Goal: Task Accomplishment & Management: Manage account settings

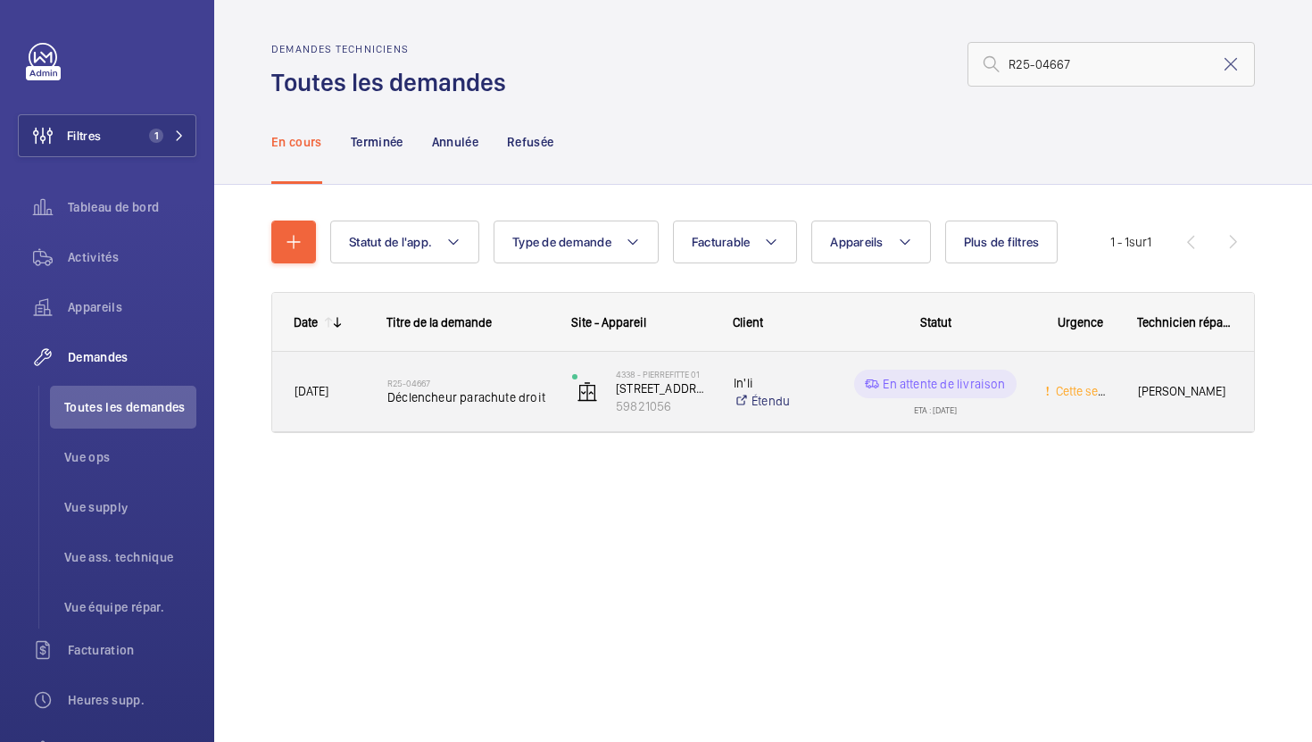
type input "R25-04667"
click at [537, 421] on div "R25-04667 Déclencheur parachute droit" at bounding box center [457, 392] width 183 height 80
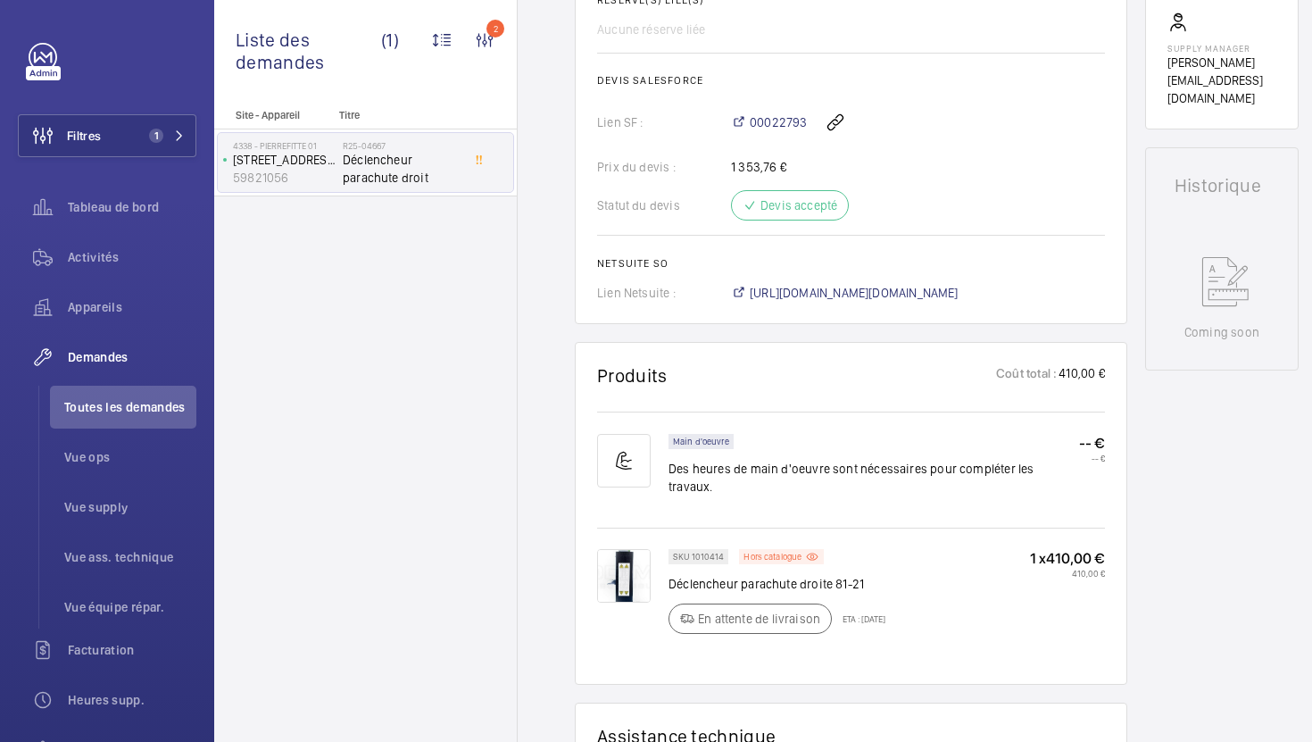
scroll to position [517, 0]
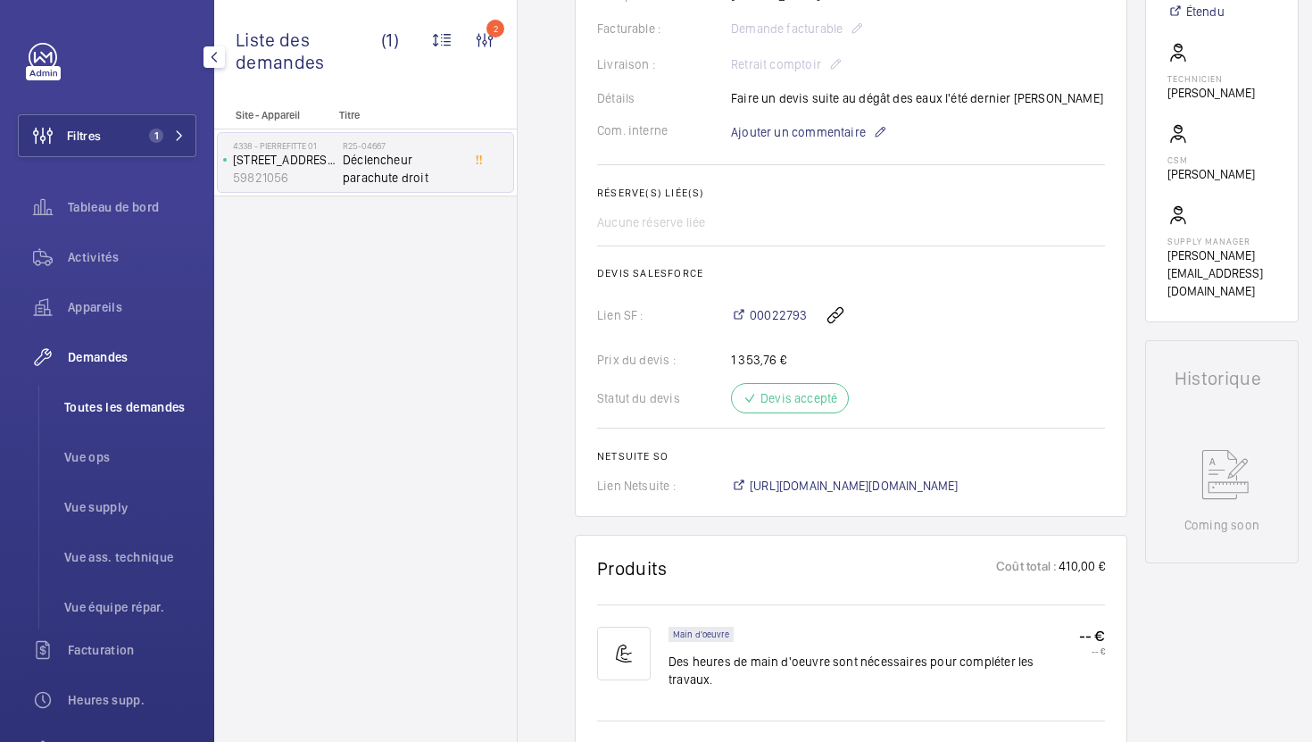
click at [155, 405] on span "Toutes les demandes" at bounding box center [130, 407] width 132 height 18
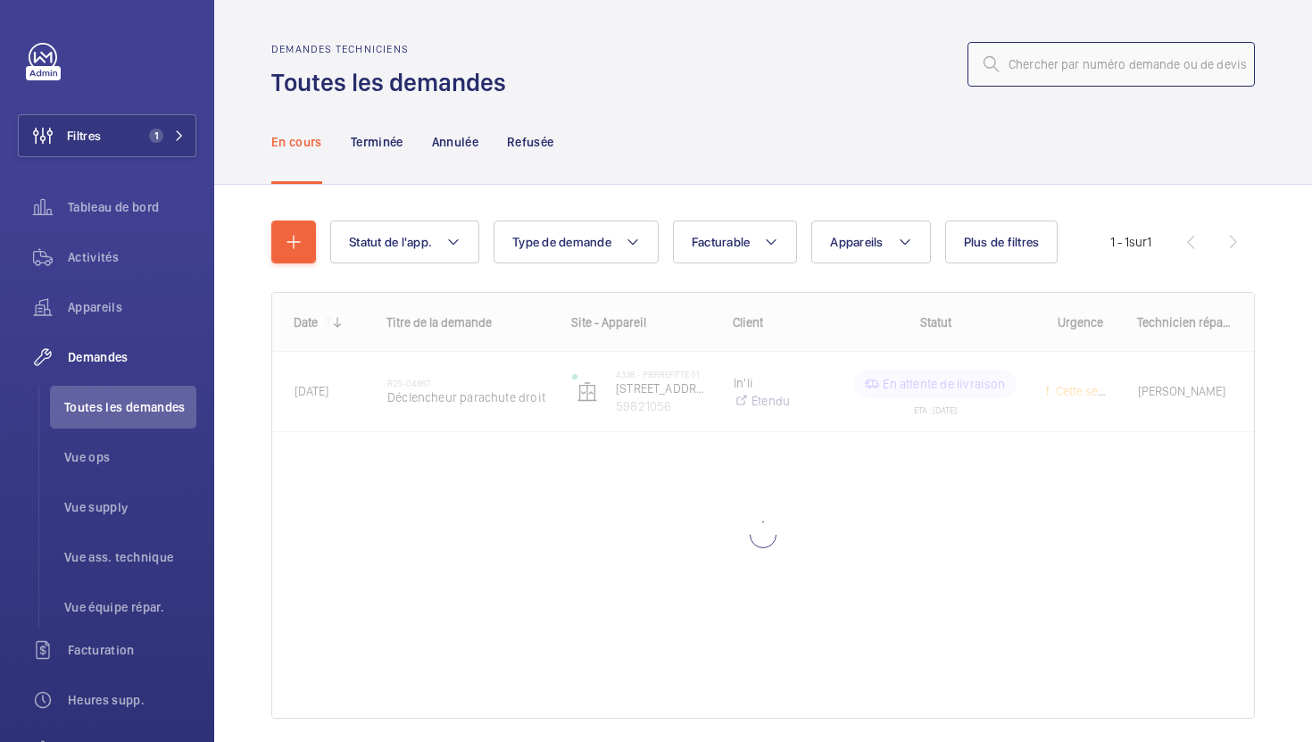
click at [1046, 69] on input "text" at bounding box center [1111, 64] width 287 height 45
paste input "R25-11238"
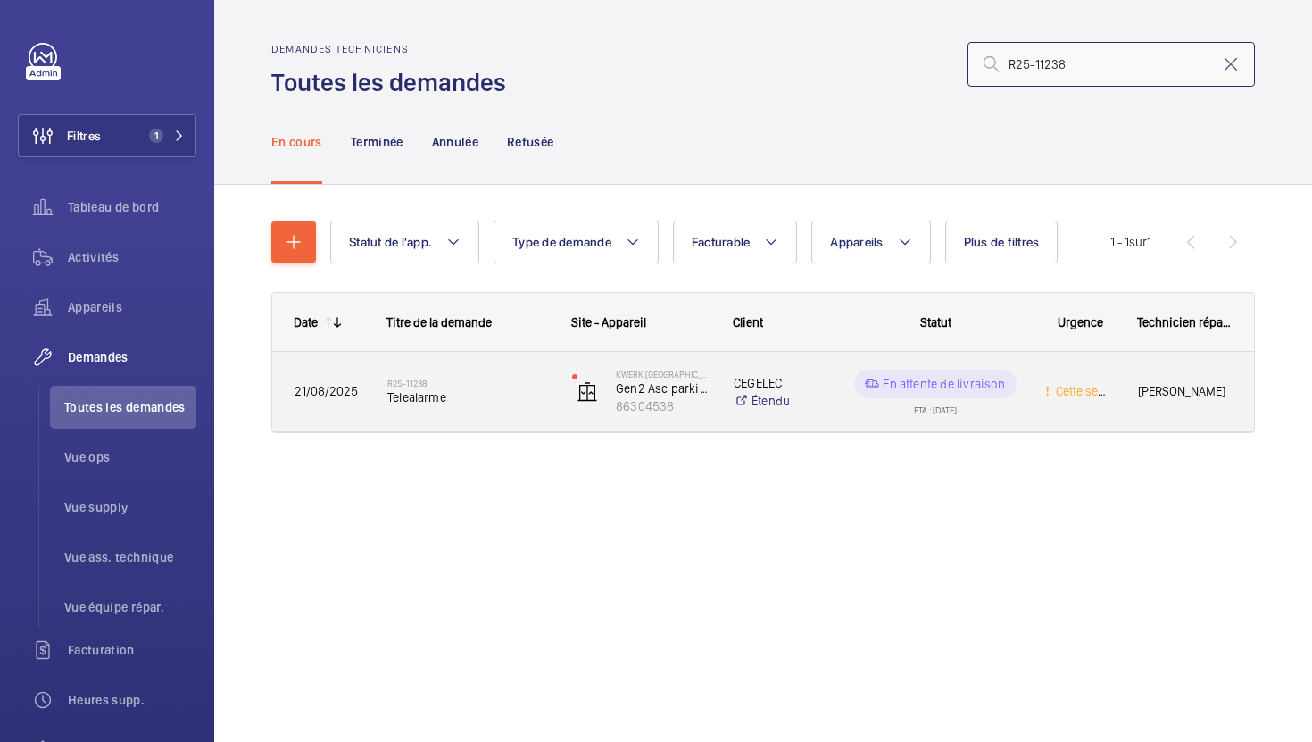
type input "R25-11238"
click at [546, 416] on div "R25-11238 Telealarme" at bounding box center [468, 392] width 162 height 52
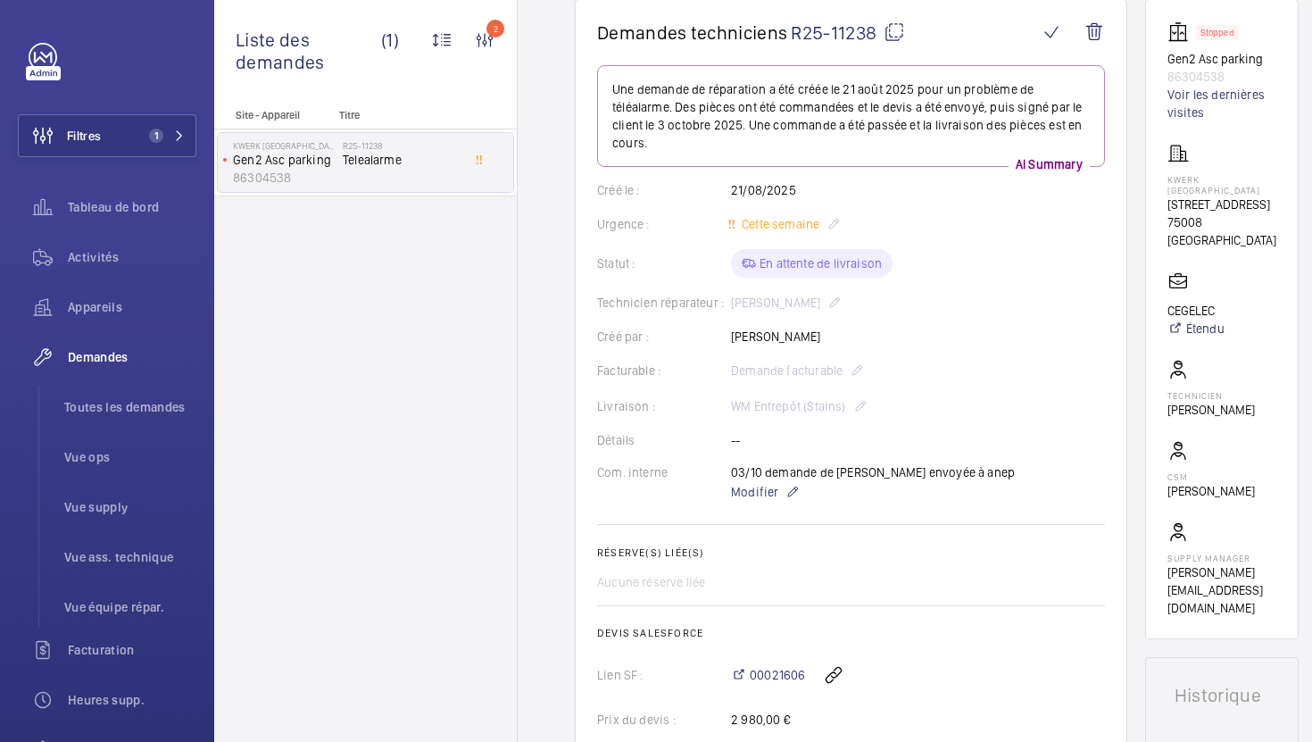
scroll to position [151, 0]
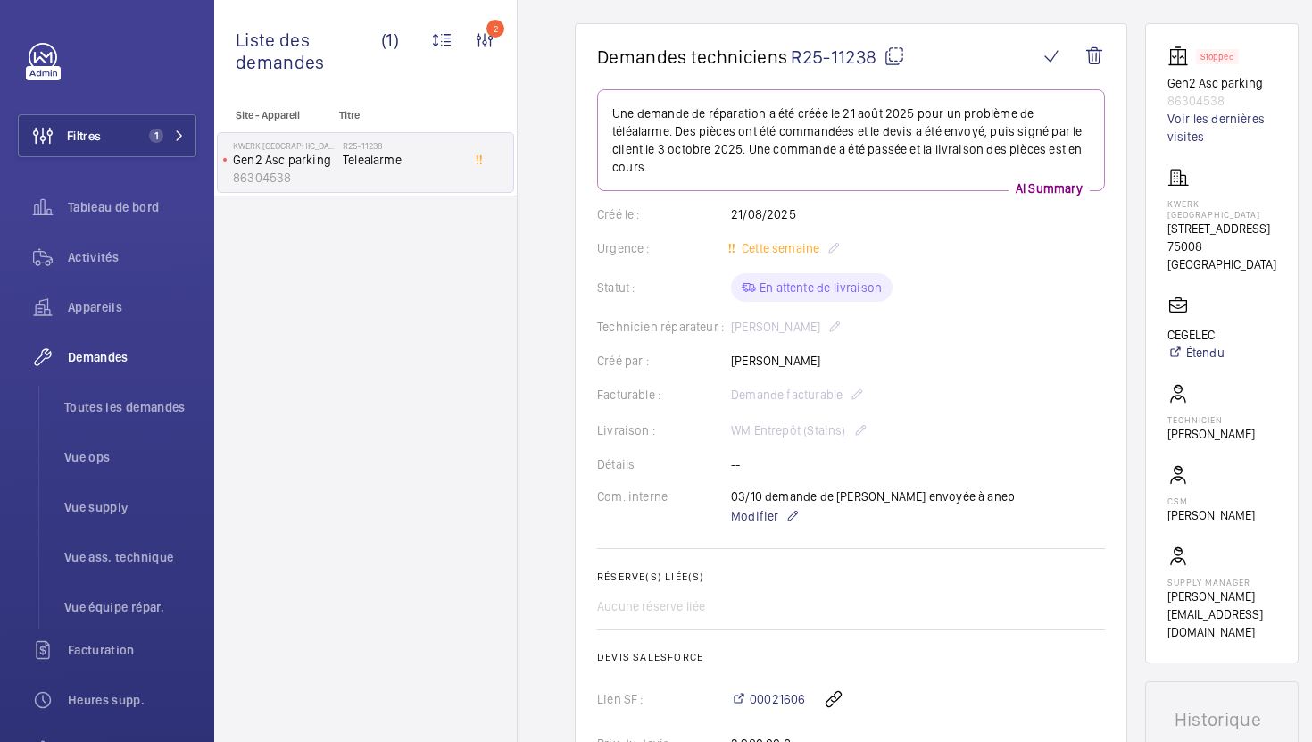
click at [896, 53] on mat-icon at bounding box center [894, 56] width 21 height 21
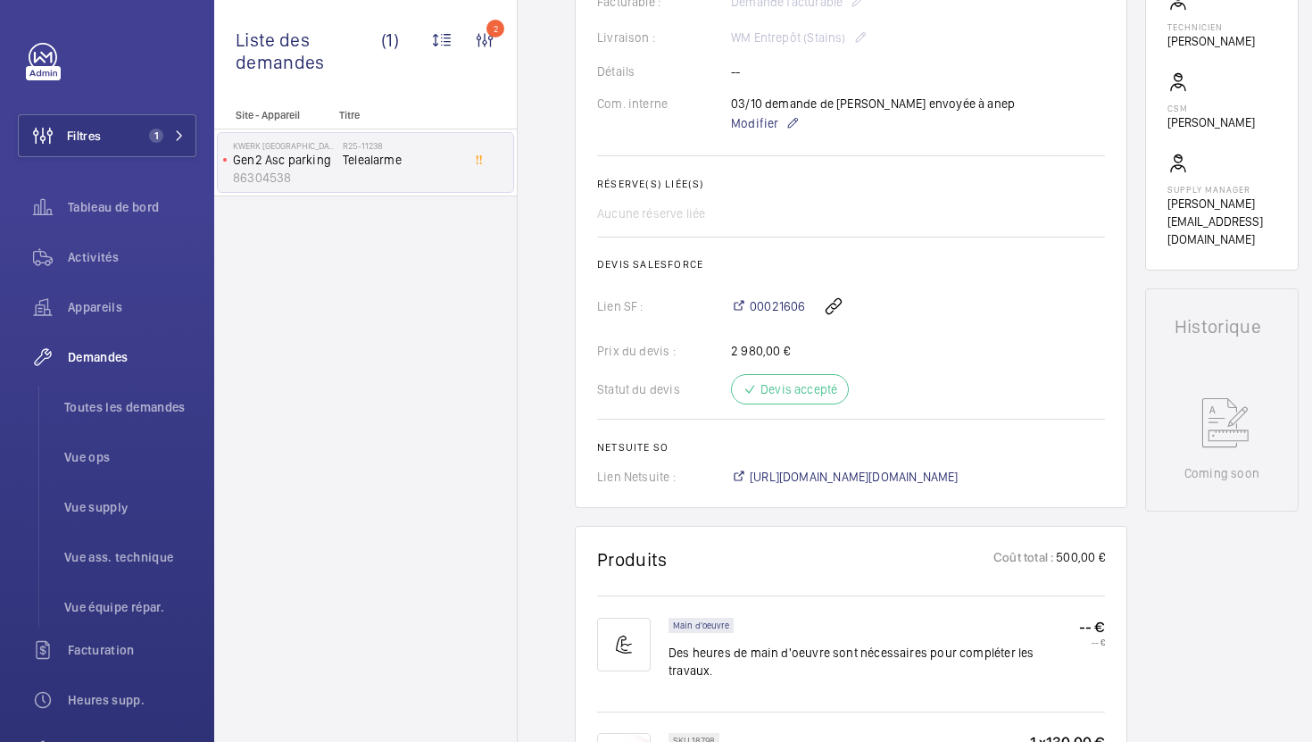
scroll to position [403, 0]
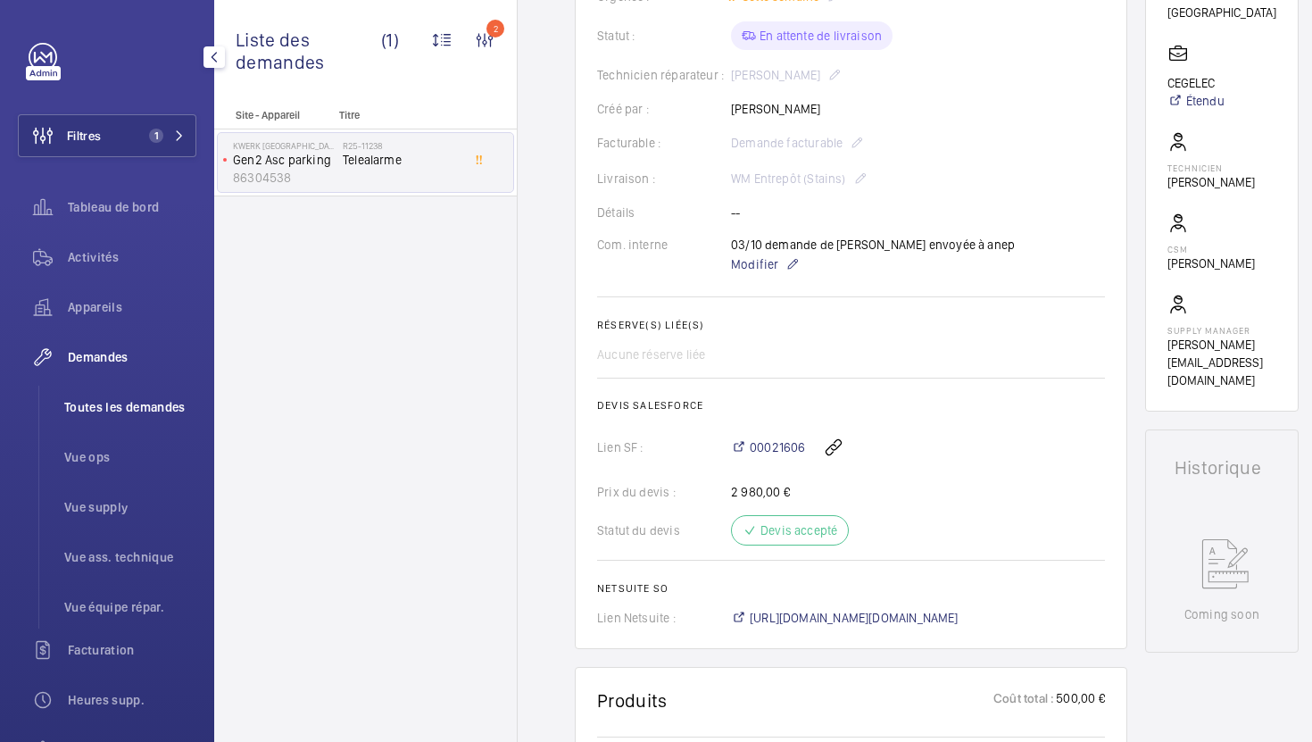
click at [154, 414] on span "Toutes les demandes" at bounding box center [130, 407] width 132 height 18
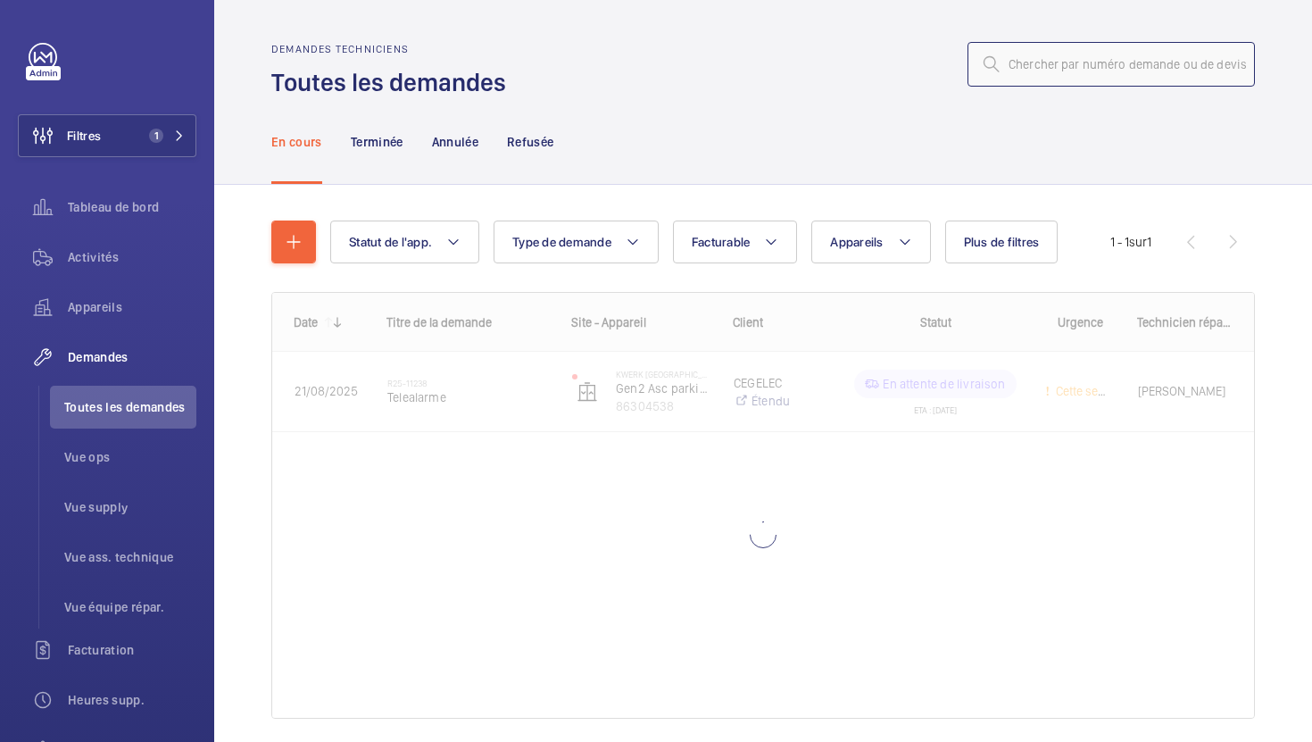
click at [1062, 71] on input "text" at bounding box center [1111, 64] width 287 height 45
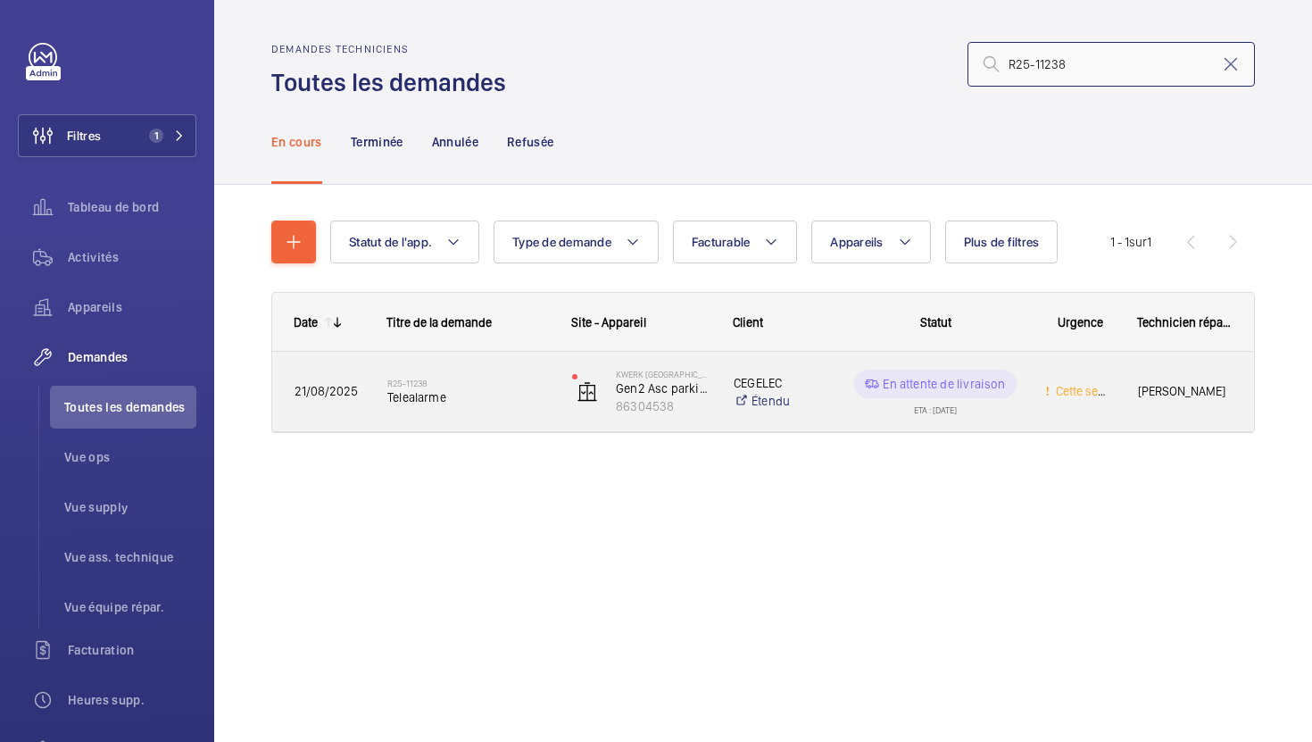
type input "R25-11238"
click at [512, 419] on div "R25-11238 Telealarme" at bounding box center [457, 392] width 183 height 80
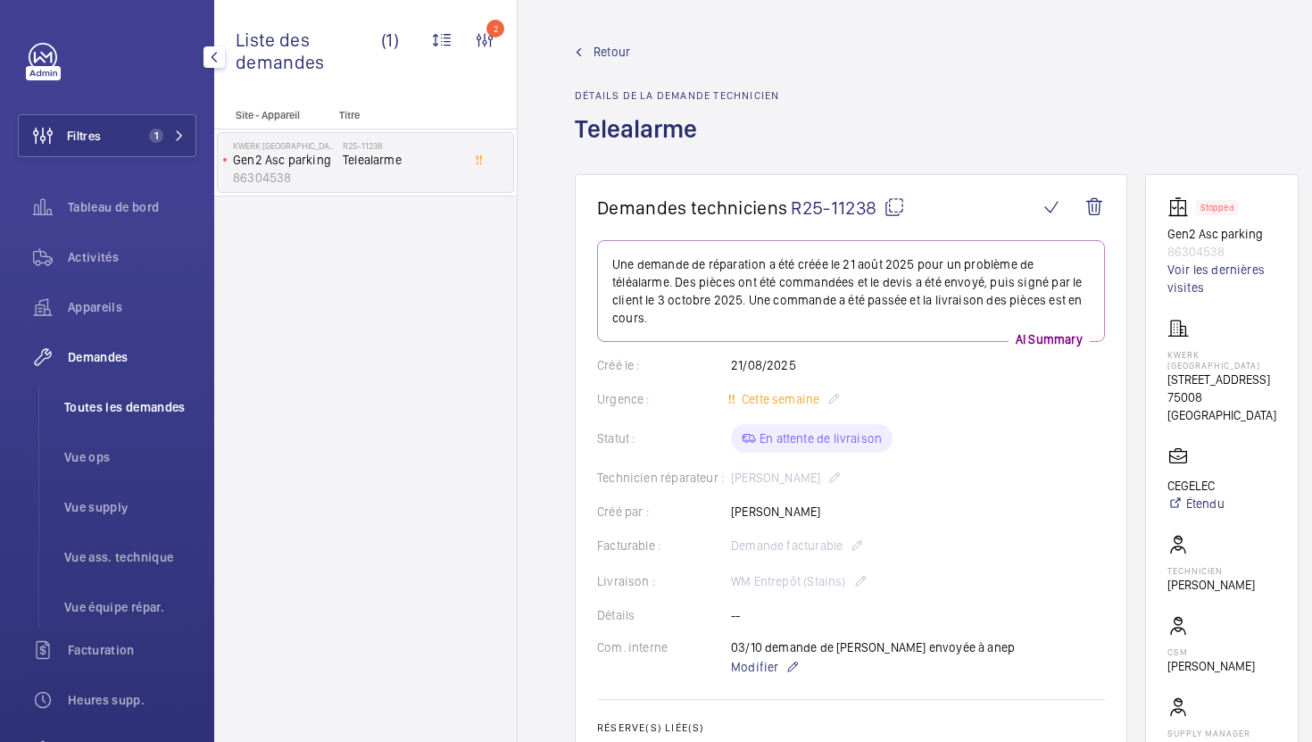
click at [113, 418] on li "Toutes les demandes" at bounding box center [123, 407] width 146 height 43
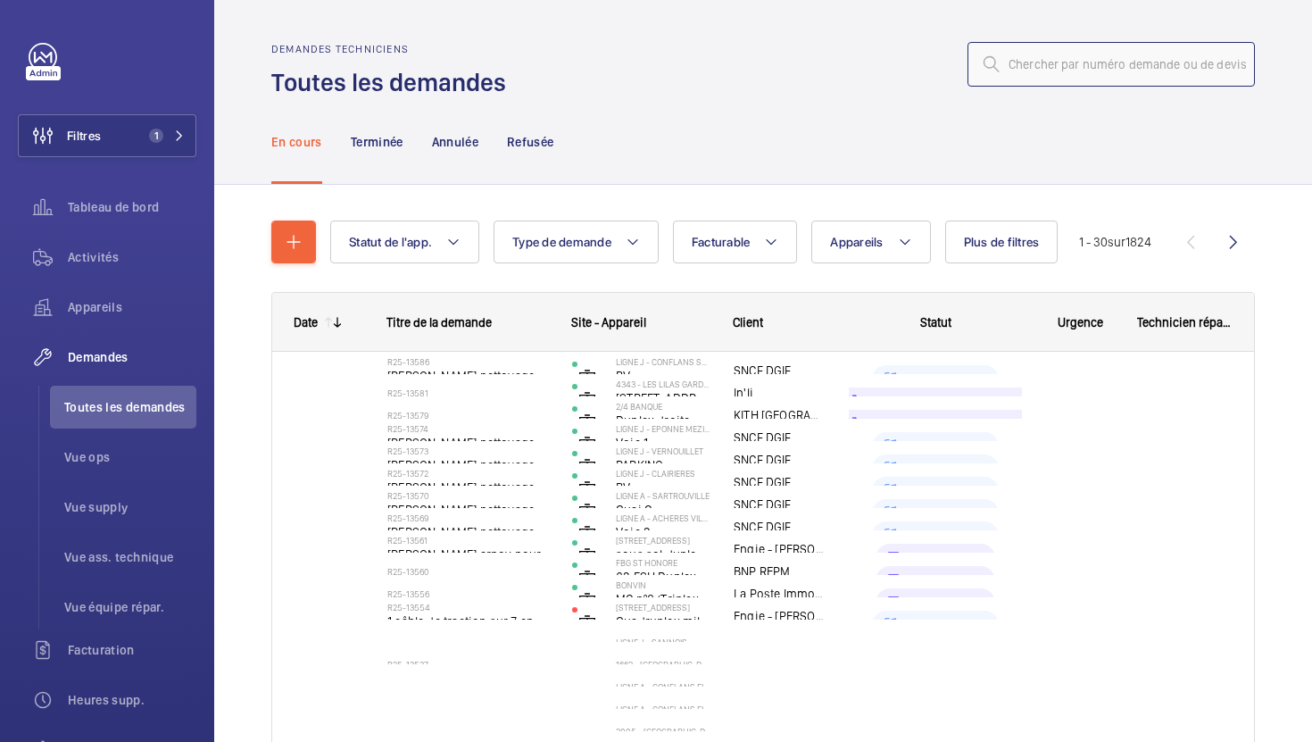
click at [1045, 66] on input "text" at bounding box center [1111, 64] width 287 height 45
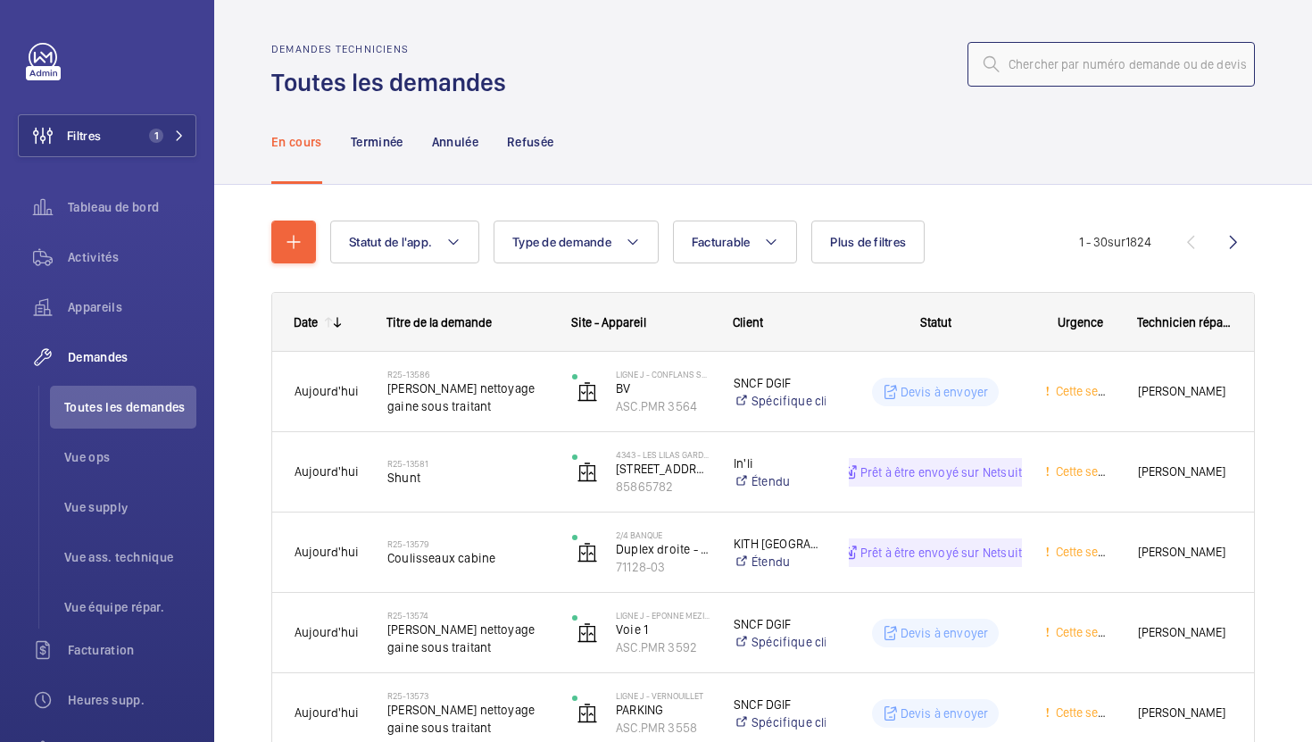
paste input "R25-11238"
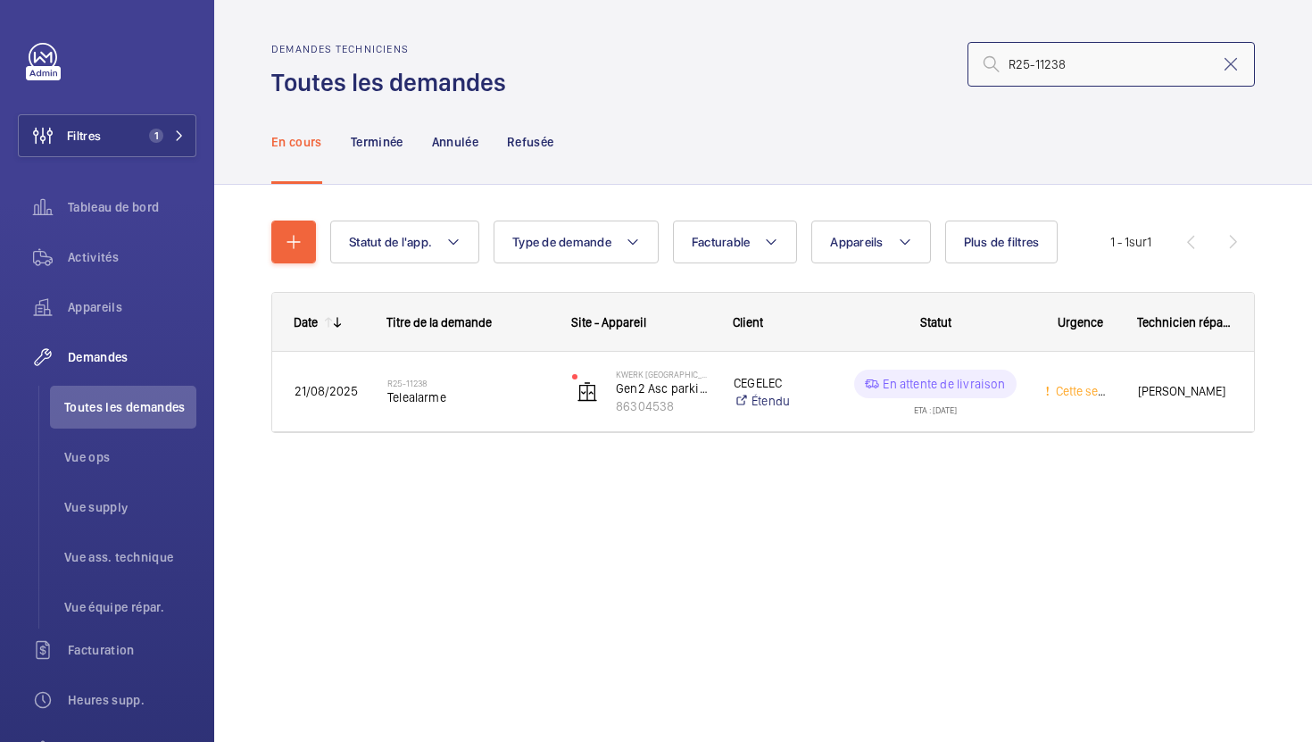
drag, startPoint x: 1073, startPoint y: 71, endPoint x: 940, endPoint y: 39, distance: 136.9
click at [956, 40] on wm-front-admin-header "Demandes techniciens Toutes les demandes R25-11238" at bounding box center [763, 49] width 1098 height 99
paste input "2963"
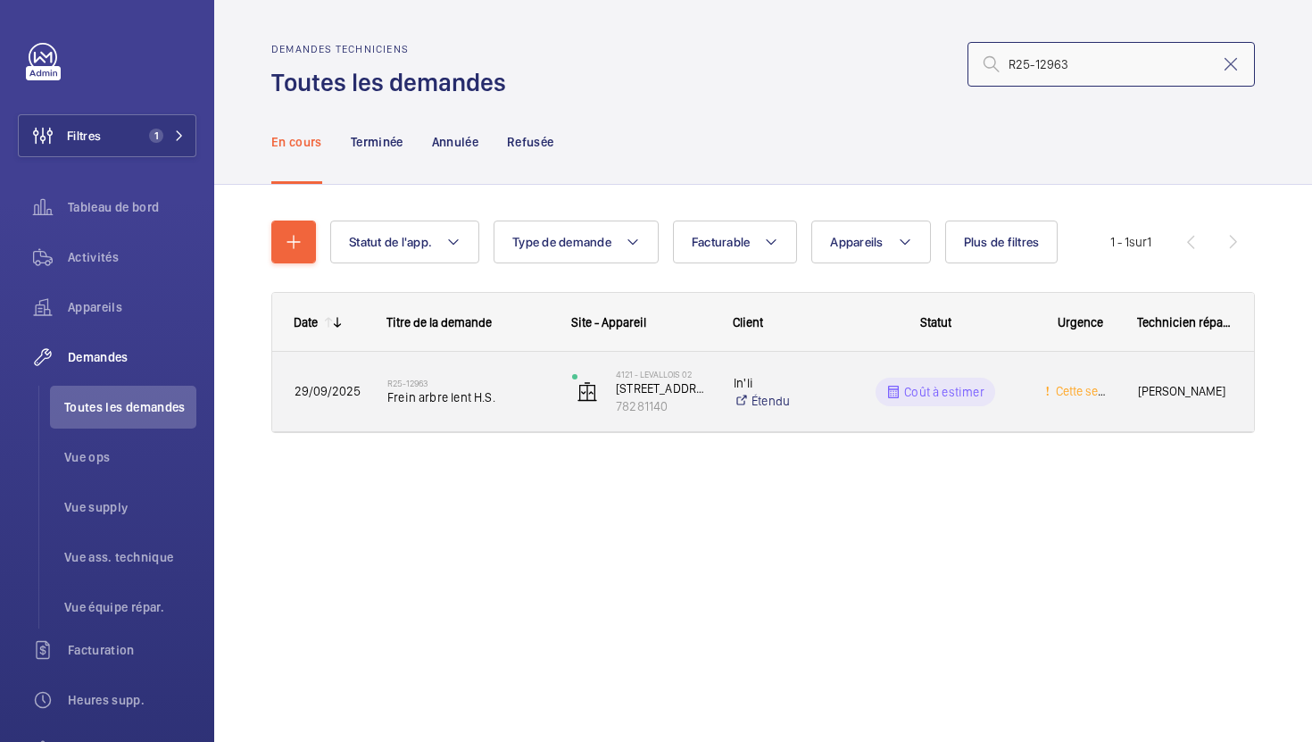
type input "R25-12963"
click at [548, 413] on div "R25-12963 Frein arbre lent H.S." at bounding box center [468, 392] width 162 height 52
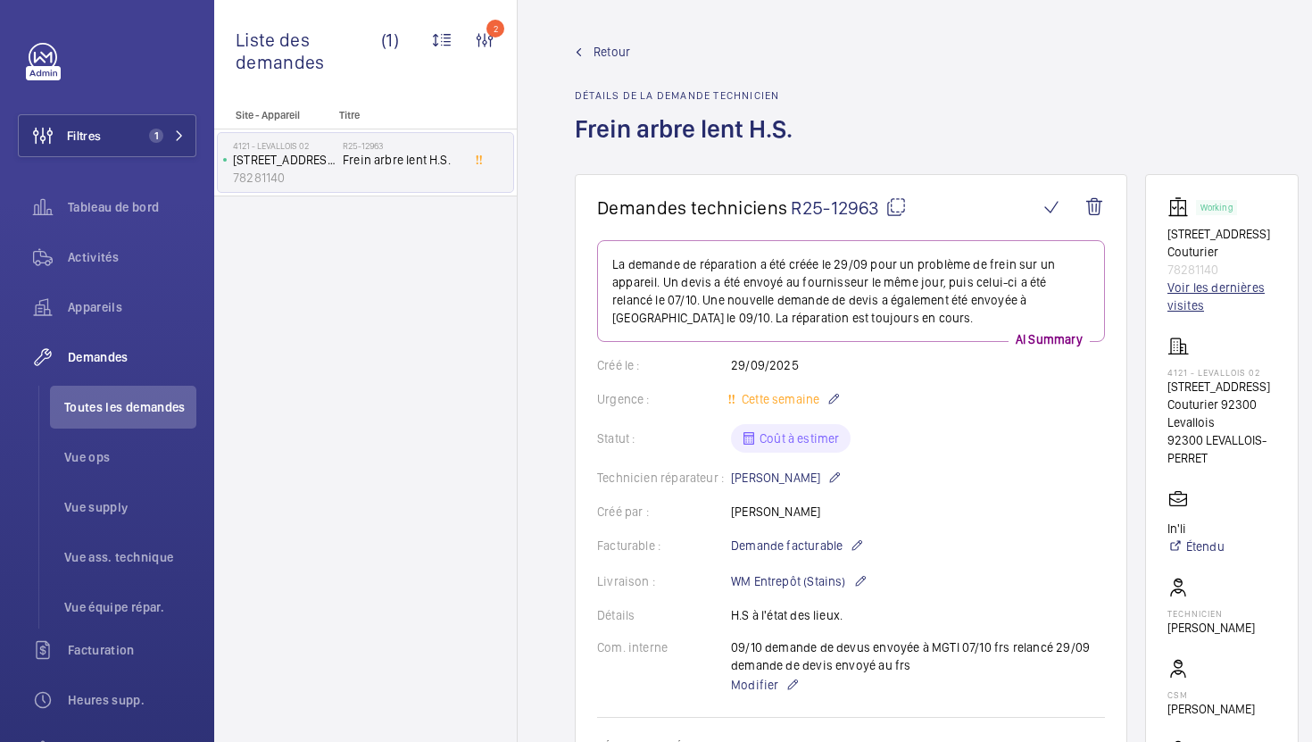
click at [1195, 307] on link "Voir les dernières visites" at bounding box center [1222, 297] width 109 height 36
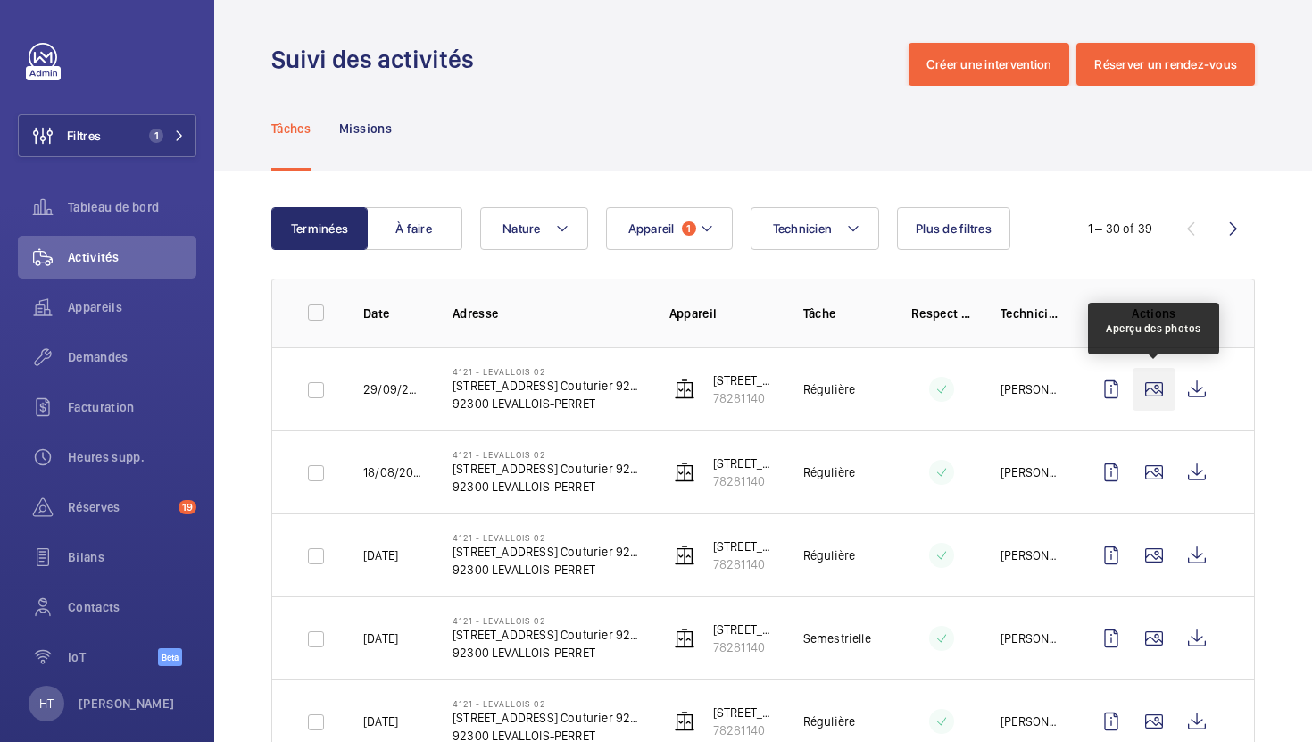
click at [1158, 404] on wm-front-icon-button at bounding box center [1154, 389] width 43 height 43
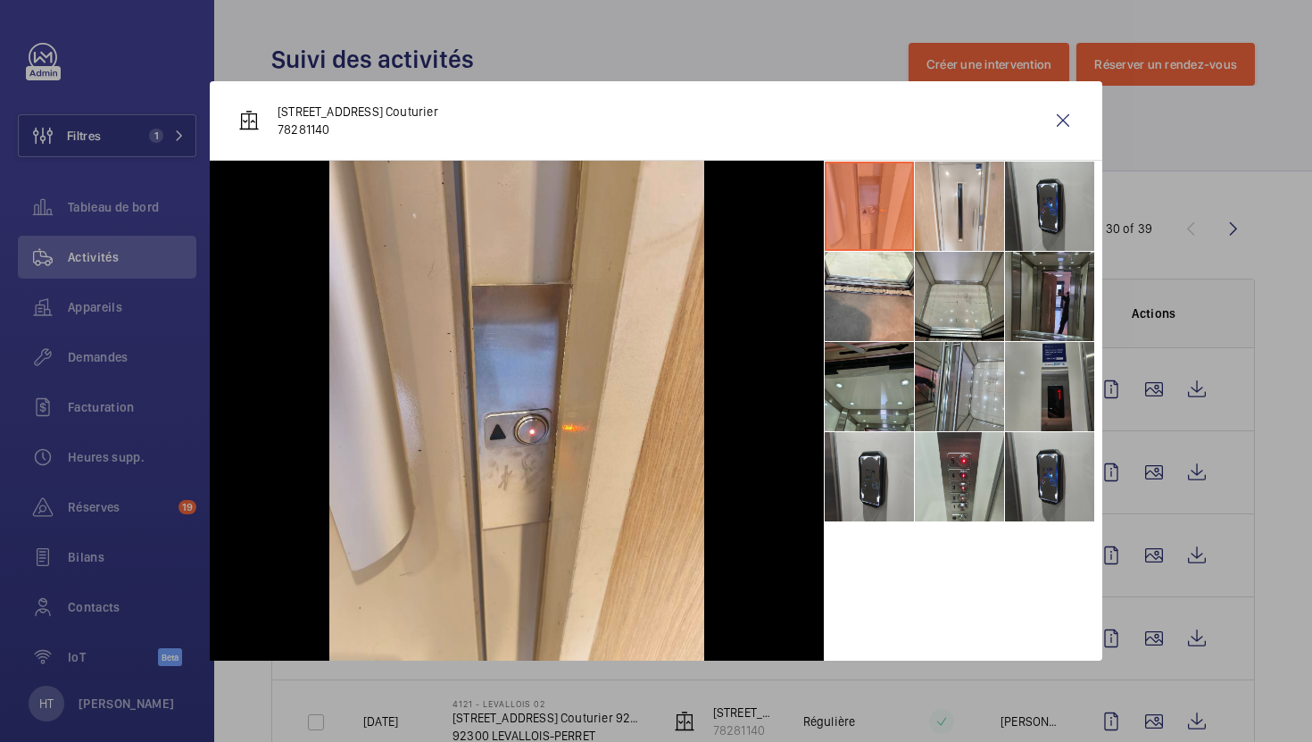
click at [1137, 423] on div at bounding box center [656, 371] width 1312 height 742
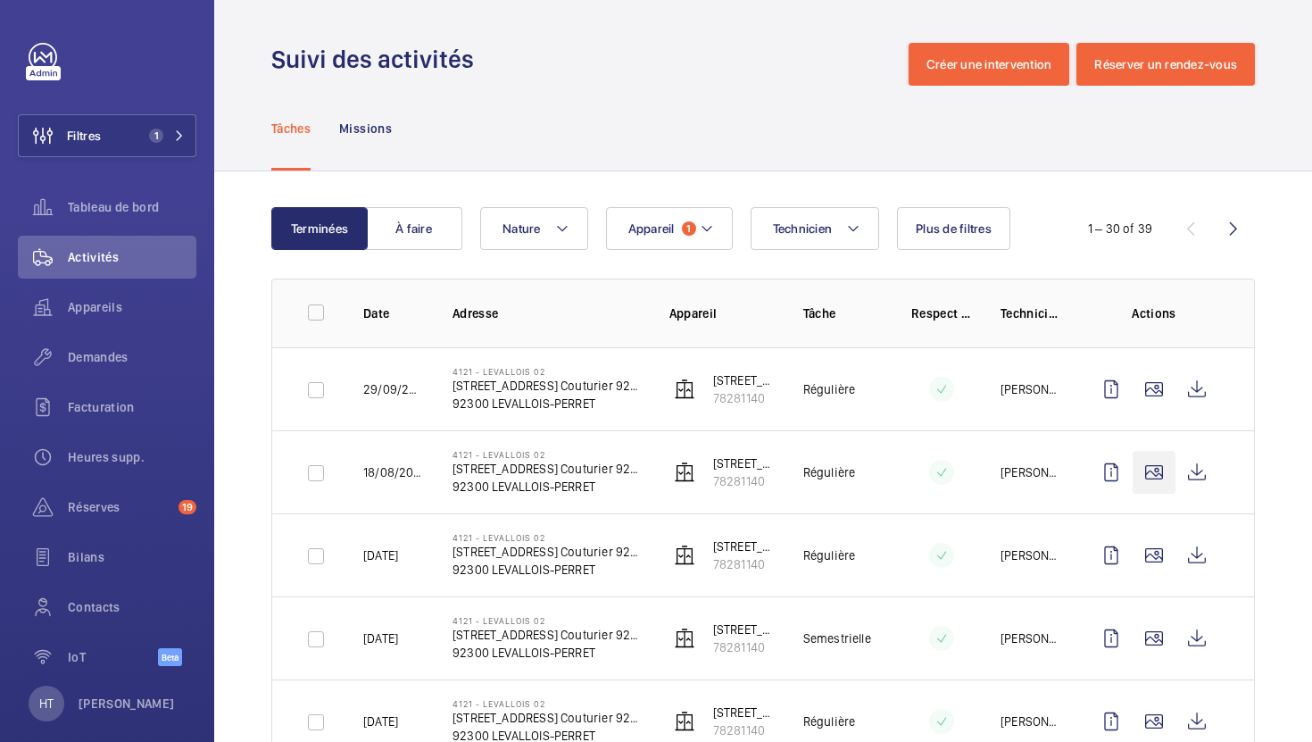
click at [1157, 456] on wm-front-icon-button at bounding box center [1154, 472] width 43 height 43
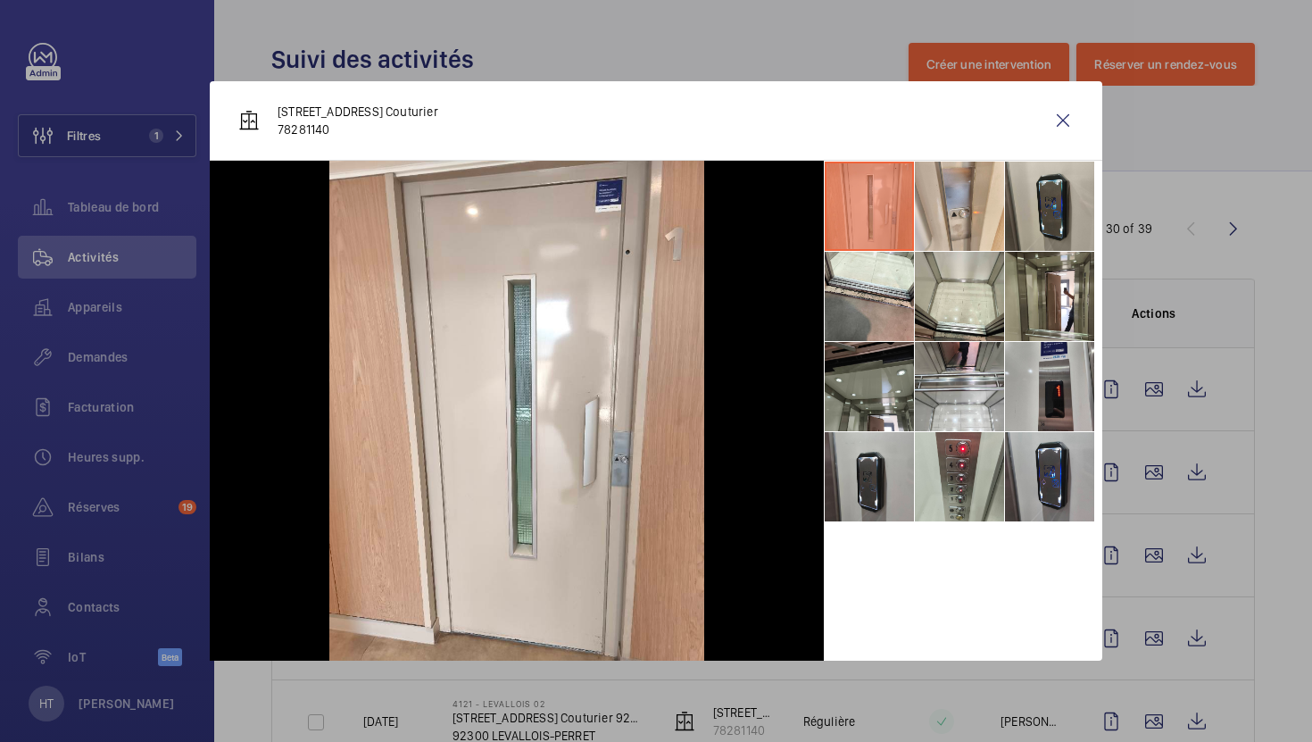
click at [1112, 522] on div at bounding box center [656, 371] width 1312 height 742
click at [1162, 570] on wm-front-icon-button at bounding box center [1154, 555] width 43 height 43
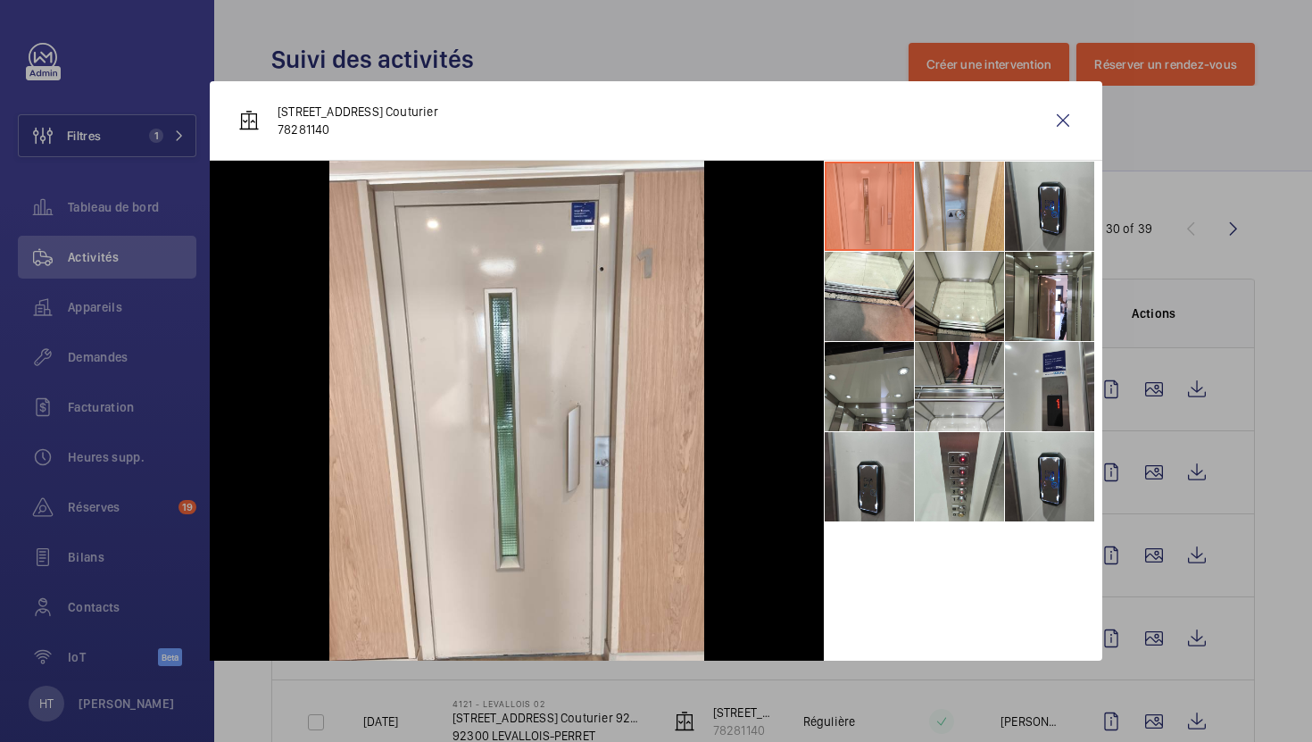
click at [1185, 647] on div at bounding box center [656, 371] width 1312 height 742
click at [1158, 630] on wm-front-icon-button at bounding box center [1154, 638] width 43 height 43
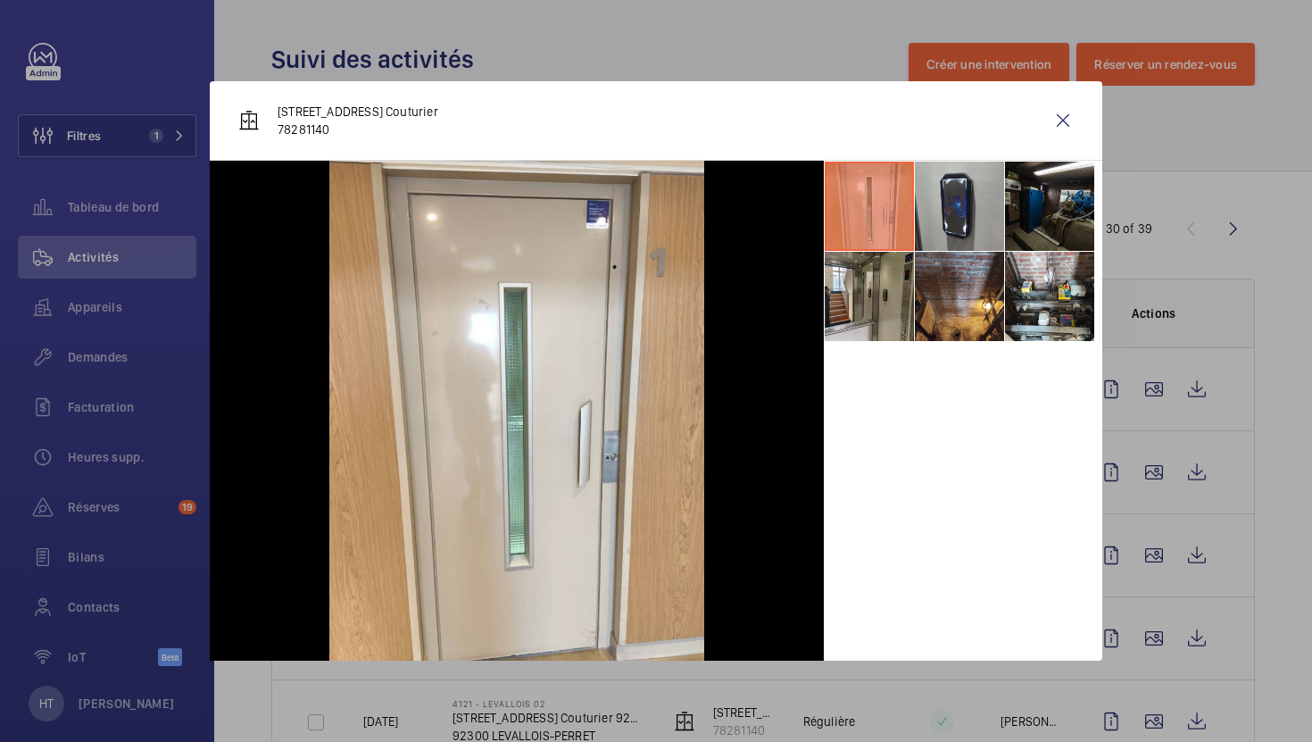
click at [1273, 587] on div at bounding box center [656, 371] width 1312 height 742
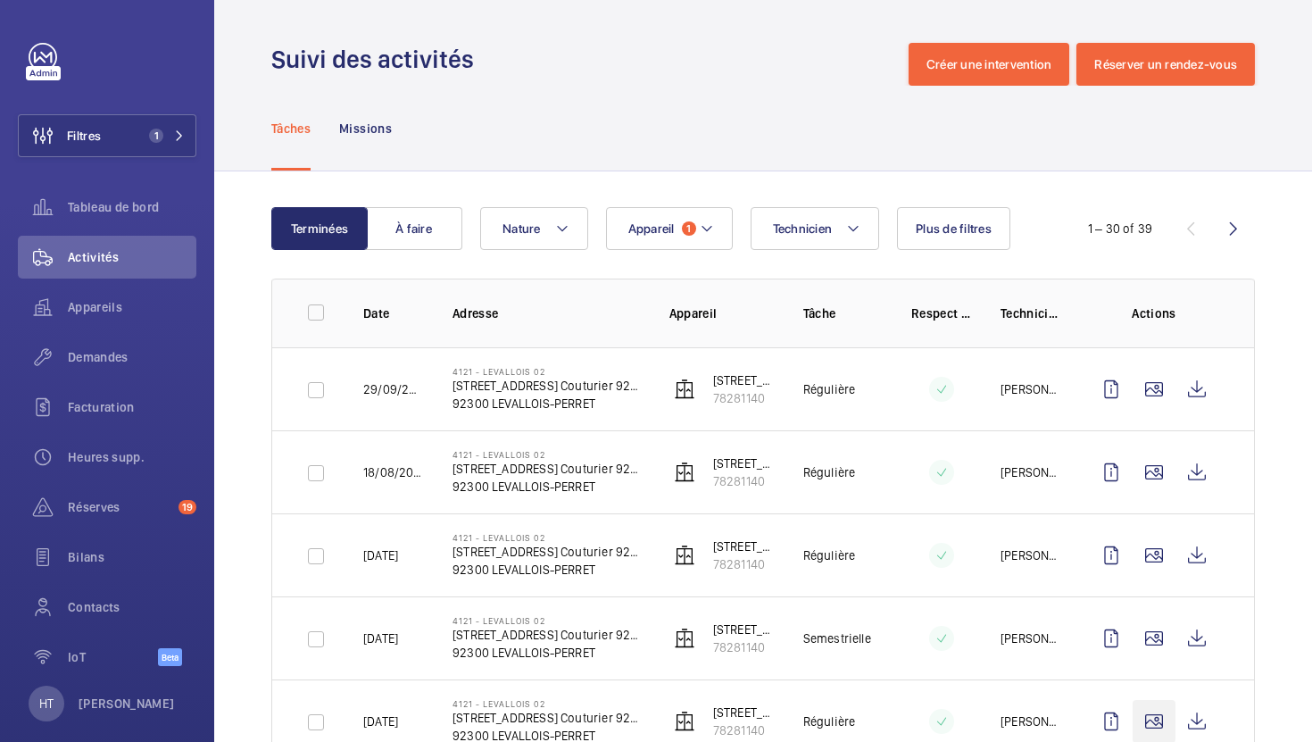
click at [1153, 728] on wm-front-icon-button at bounding box center [1154, 721] width 43 height 43
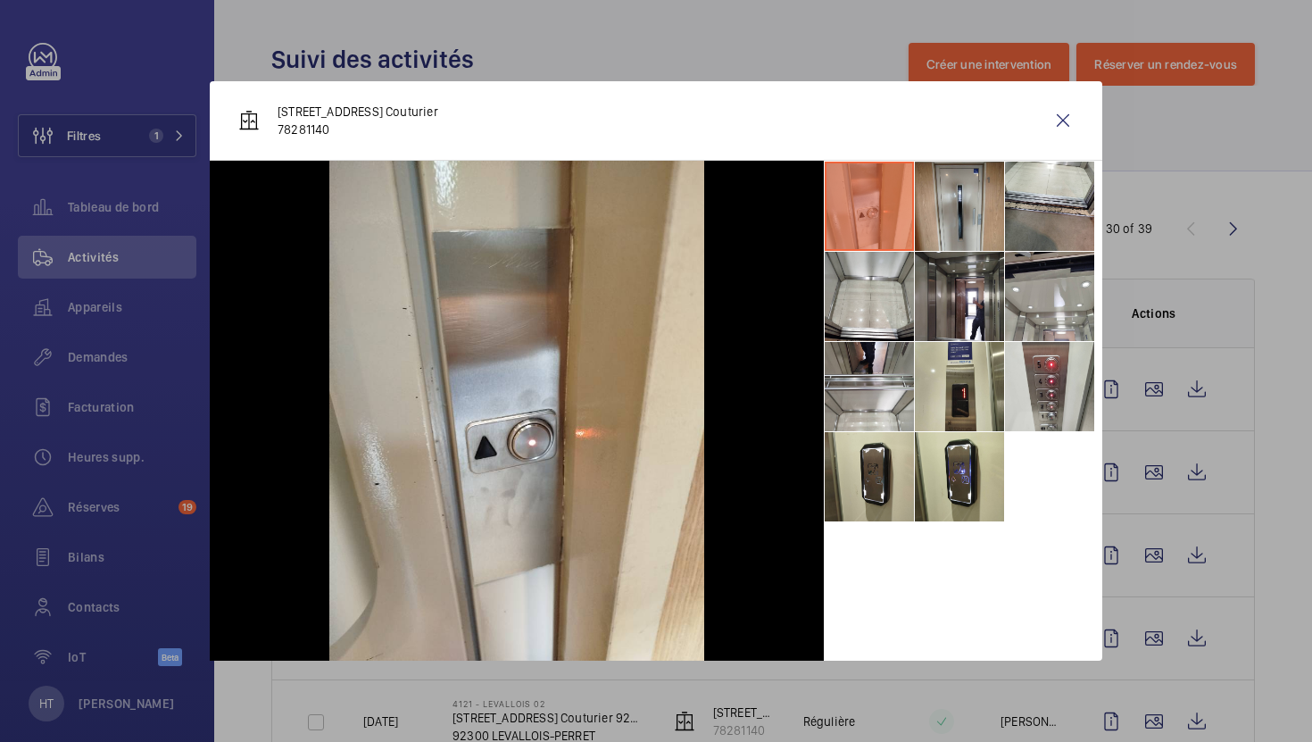
click at [1131, 609] on div at bounding box center [656, 371] width 1312 height 742
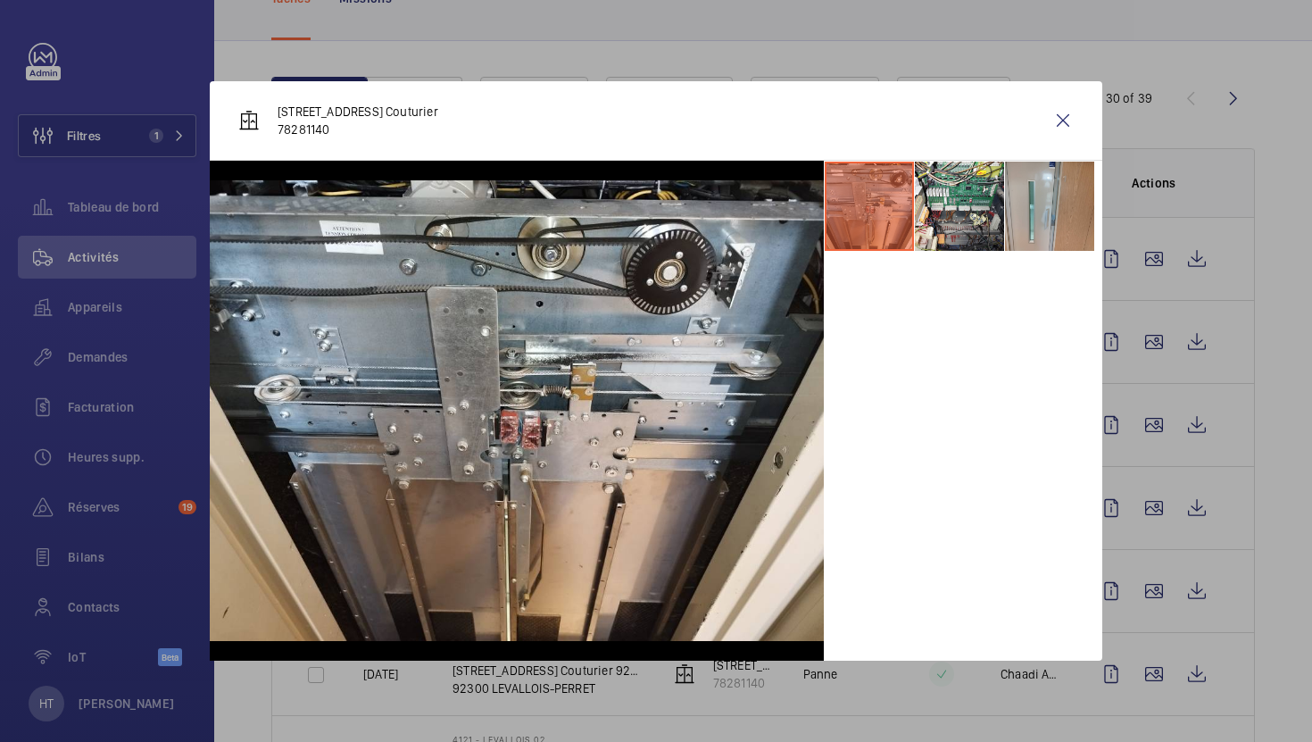
click at [1131, 402] on div at bounding box center [656, 371] width 1312 height 742
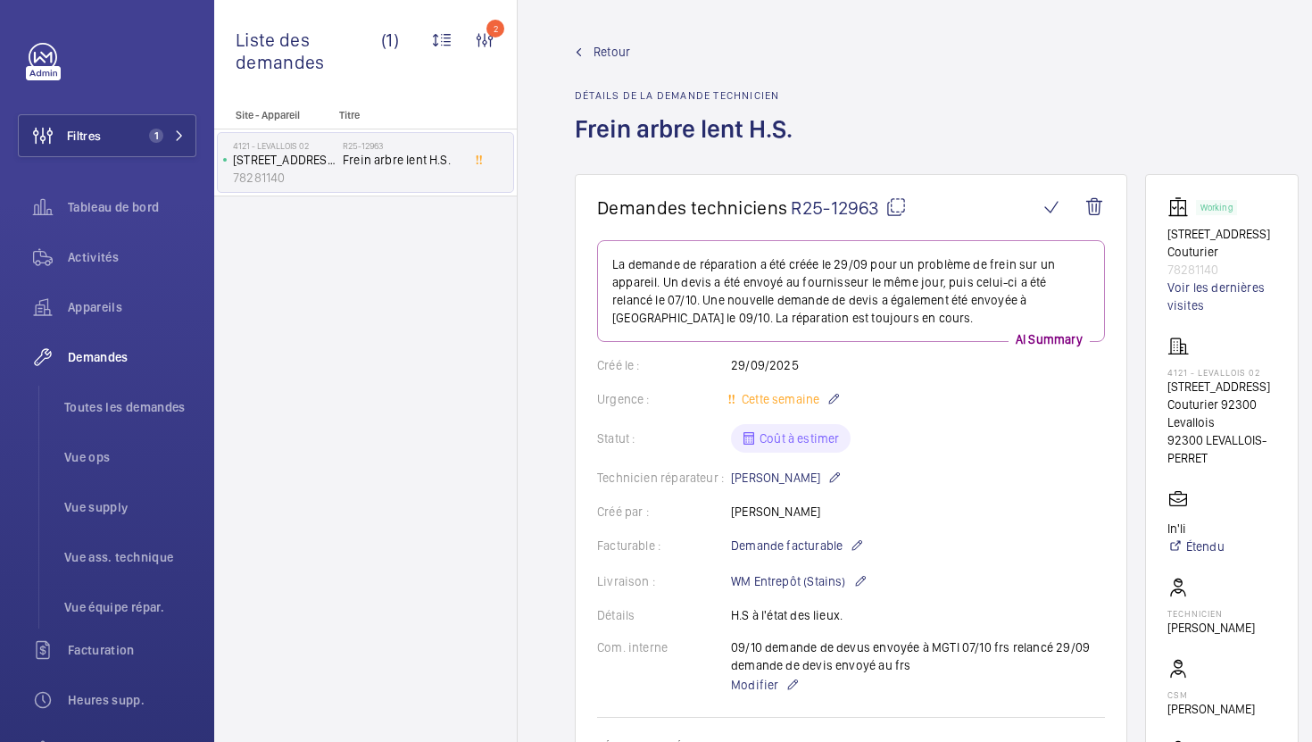
drag, startPoint x: 1168, startPoint y: 399, endPoint x: 1152, endPoint y: 374, distance: 29.7
click at [1152, 374] on wm-front-card "Working [STREET_ADDRESS] Couturier 78281140 Voir les dernières visites [STREET_…" at bounding box center [1222, 515] width 154 height 683
click at [1243, 409] on p "[STREET_ADDRESS] Couturier 92300 Levallois" at bounding box center [1222, 405] width 109 height 54
drag, startPoint x: 1252, startPoint y: 408, endPoint x: 1167, endPoint y: 387, distance: 87.3
click at [1164, 390] on wm-front-card "Working [STREET_ADDRESS] Couturier 78281140 Voir les dernières visites [STREET_…" at bounding box center [1222, 515] width 154 height 683
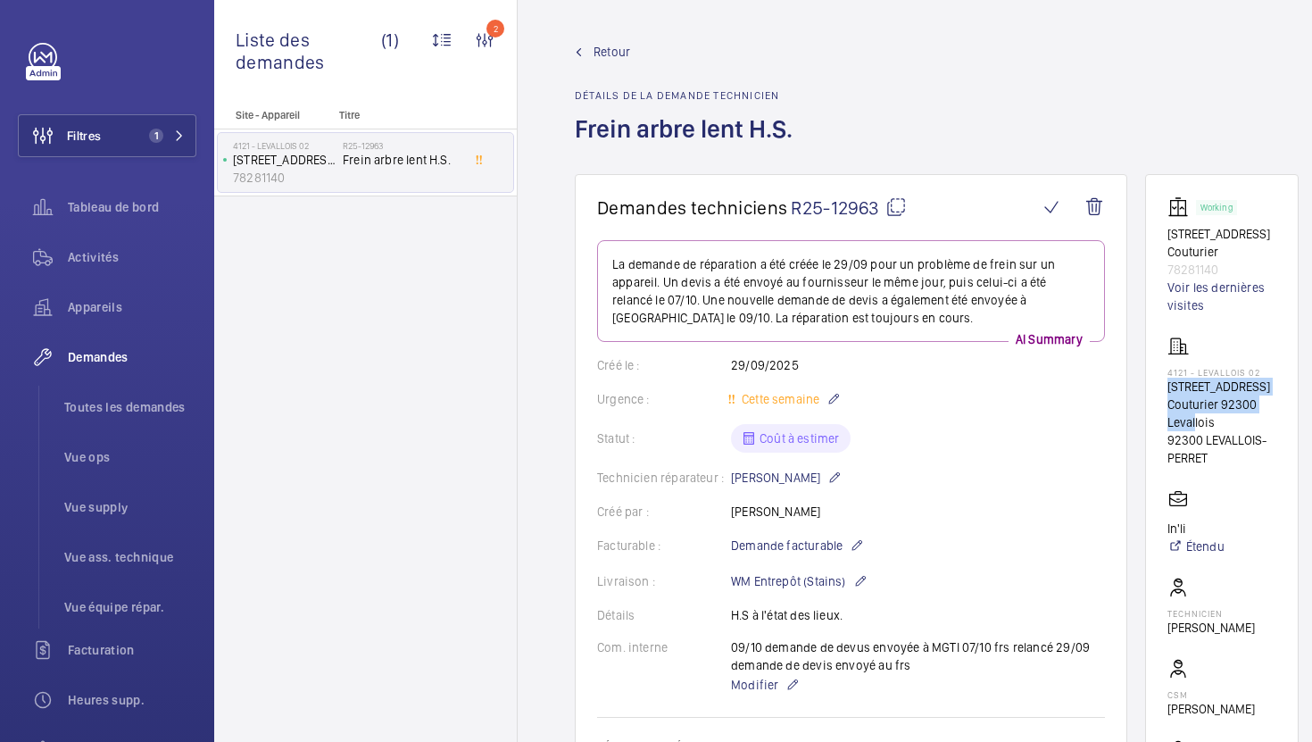
copy p "[STREET_ADDRESS] Couturier 92300 Levallois"
click at [734, 687] on span "Modifier" at bounding box center [754, 685] width 47 height 18
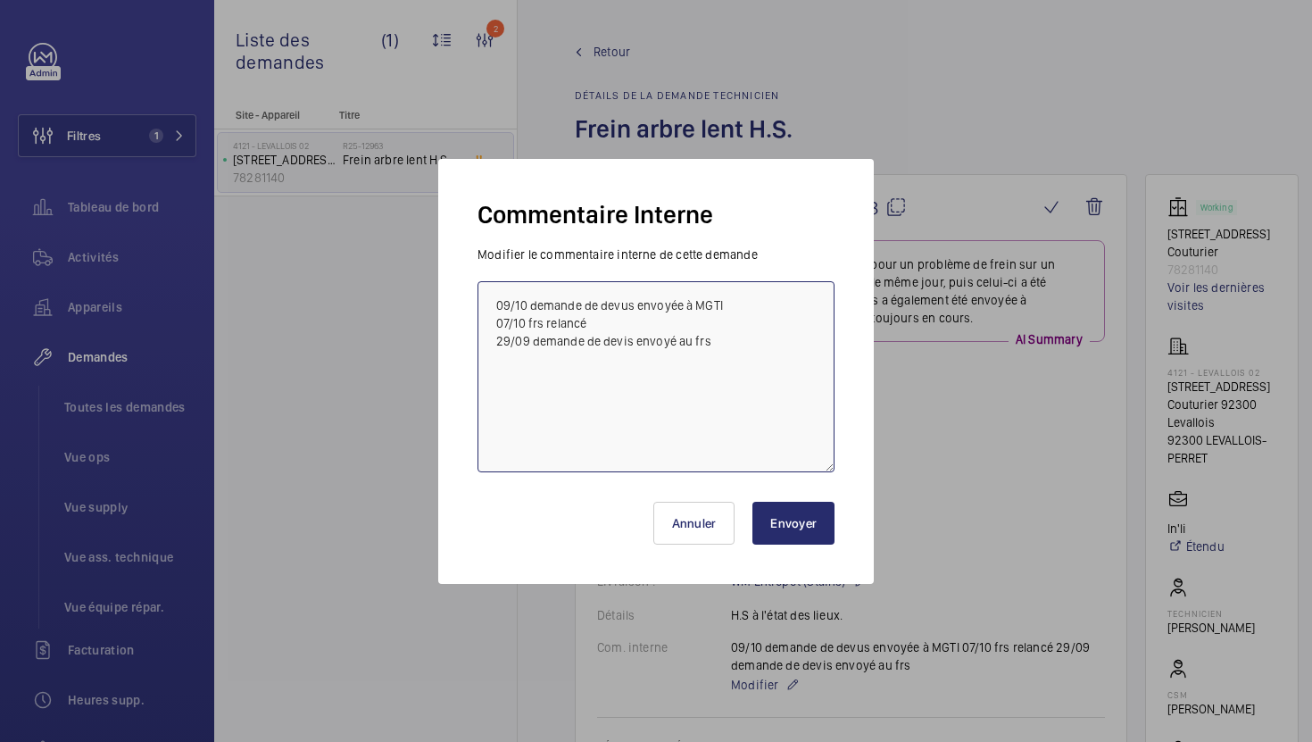
click at [492, 304] on textarea "09/10 demande de devus envoyée à MGTI 07/10 frs relancé 29/09 demande de devis …" at bounding box center [656, 376] width 357 height 191
click at [627, 306] on textarea "09/10 demande de devus envoyée à MGTI 07/10 frs relancé 29/09 demande de devis …" at bounding box center [656, 376] width 357 height 191
click at [761, 304] on textarea "09/10 demande de [PERSON_NAME] envoyée à MGTI 07/10 frs relancé 29/09 demande d…" at bounding box center [656, 376] width 357 height 191
type textarea "09/10 demande de [PERSON_NAME] envoyée à [GEOGRAPHIC_DATA], besoin de plus d'in…"
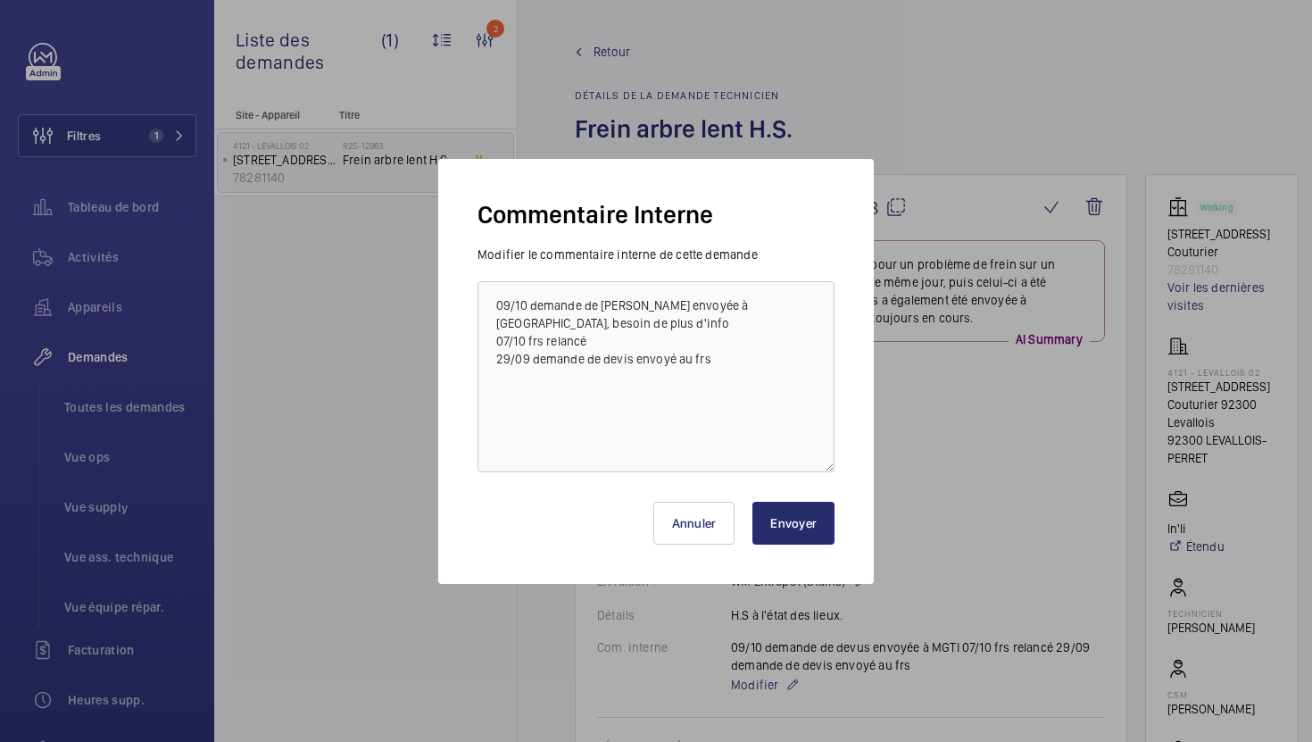
click at [770, 535] on button "Envoyer" at bounding box center [794, 523] width 82 height 43
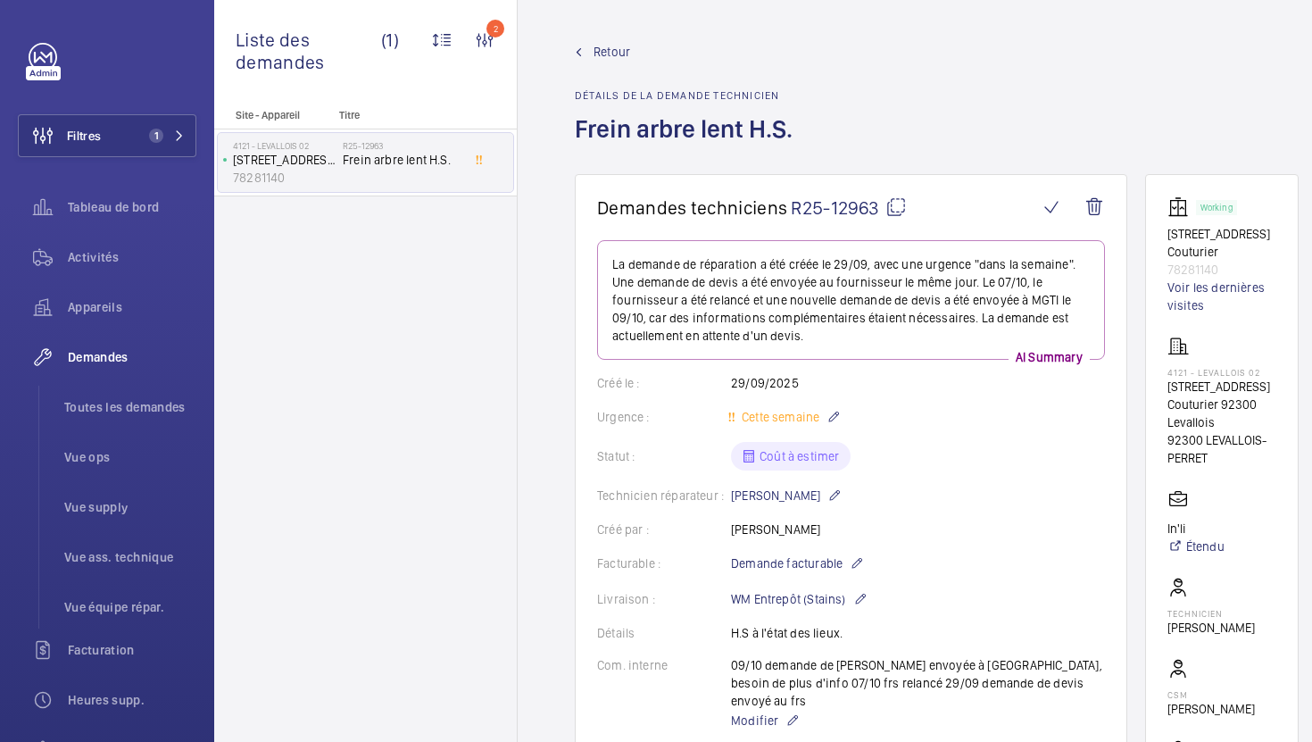
click at [929, 138] on div "Retour Détails de la demande technicien Frein arbre lent H.S." at bounding box center [937, 108] width 724 height 131
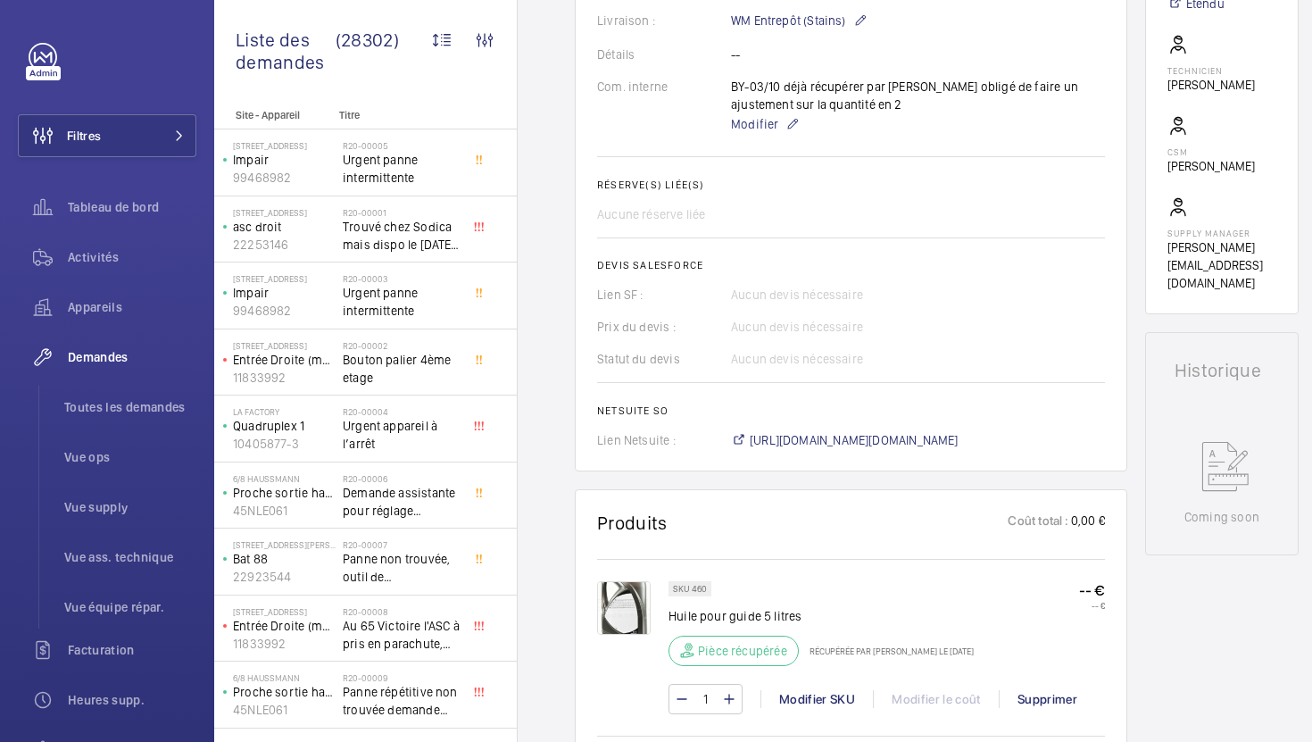
scroll to position [389, 0]
